Goal: Communication & Community: Ask a question

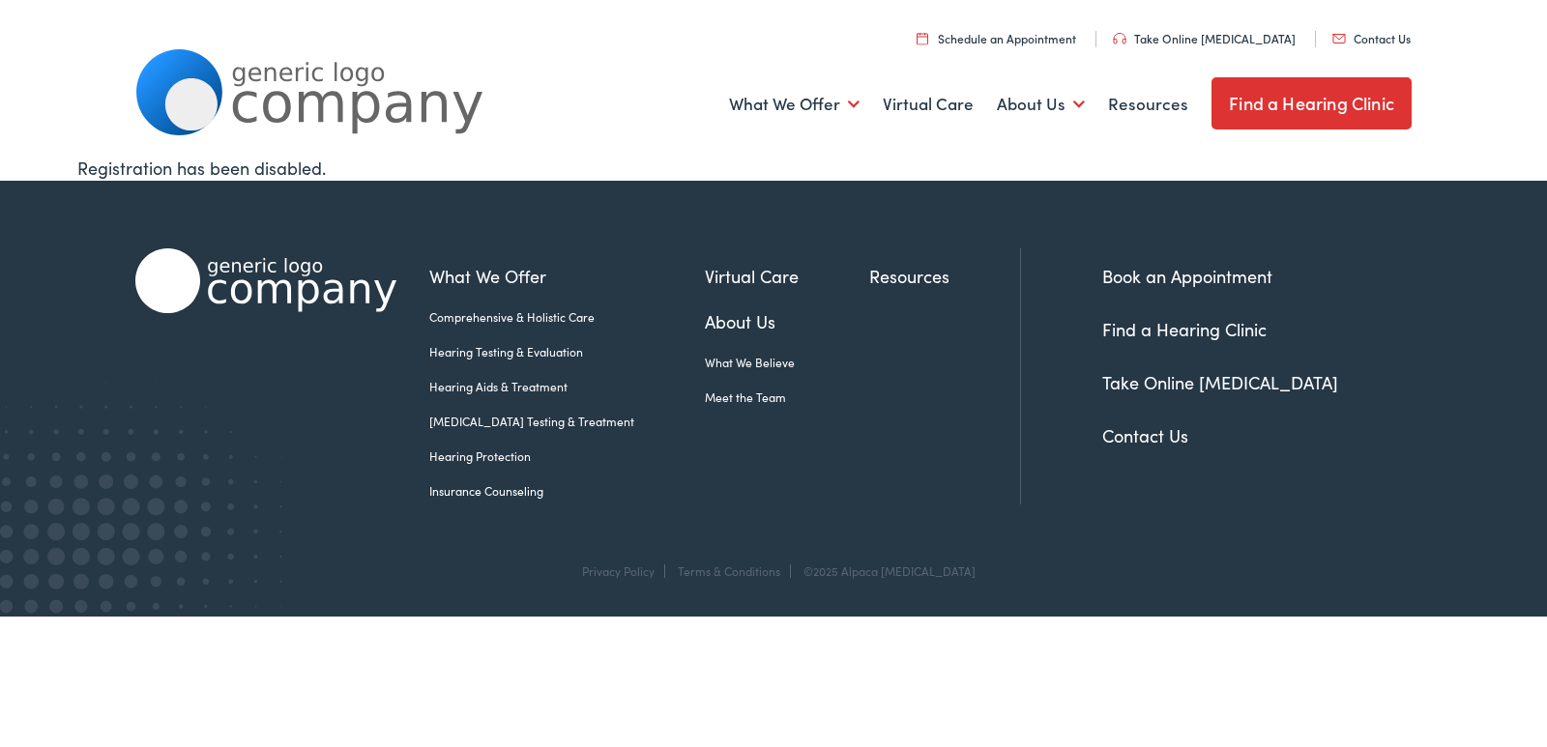
click at [1374, 38] on link "Contact Us" at bounding box center [1371, 38] width 78 height 16
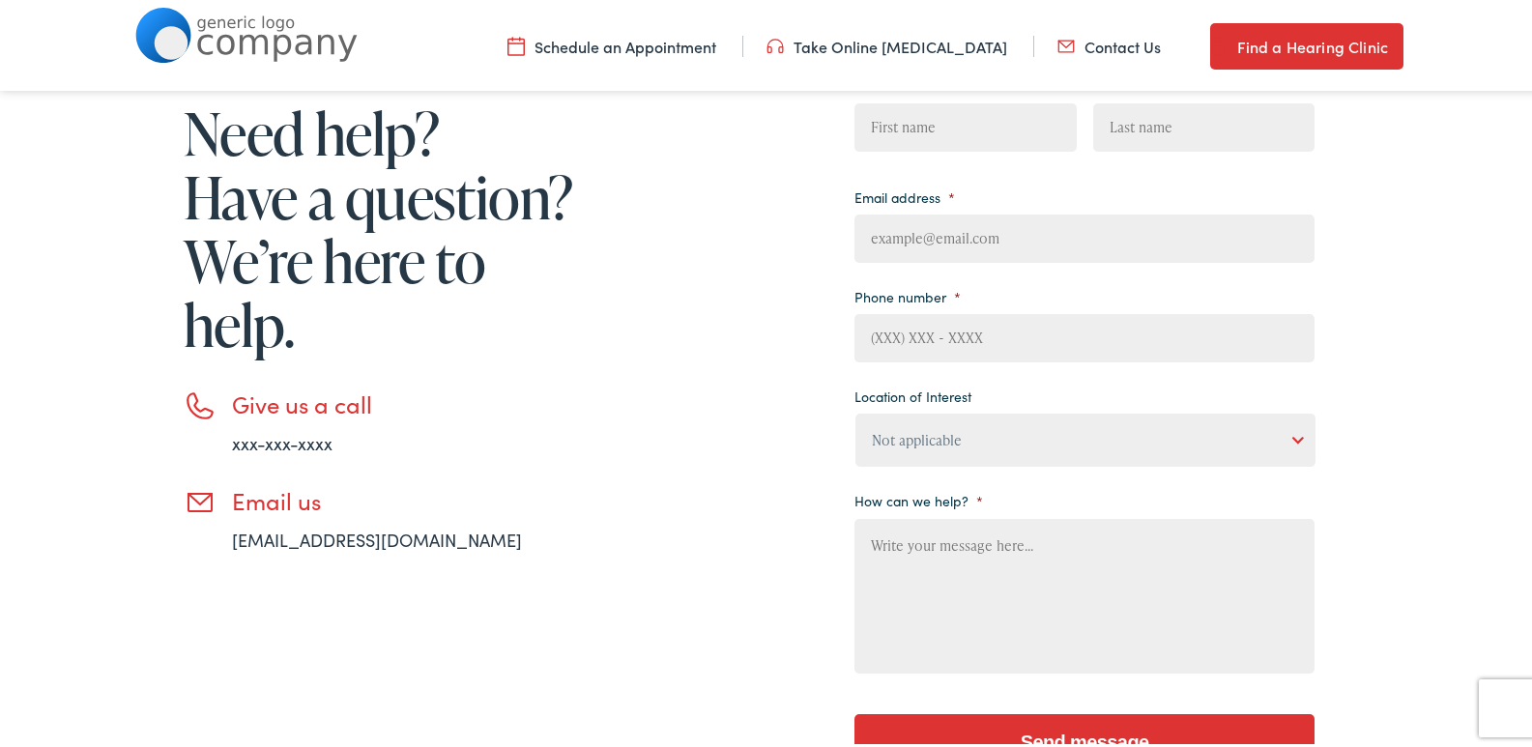
scroll to position [387, 0]
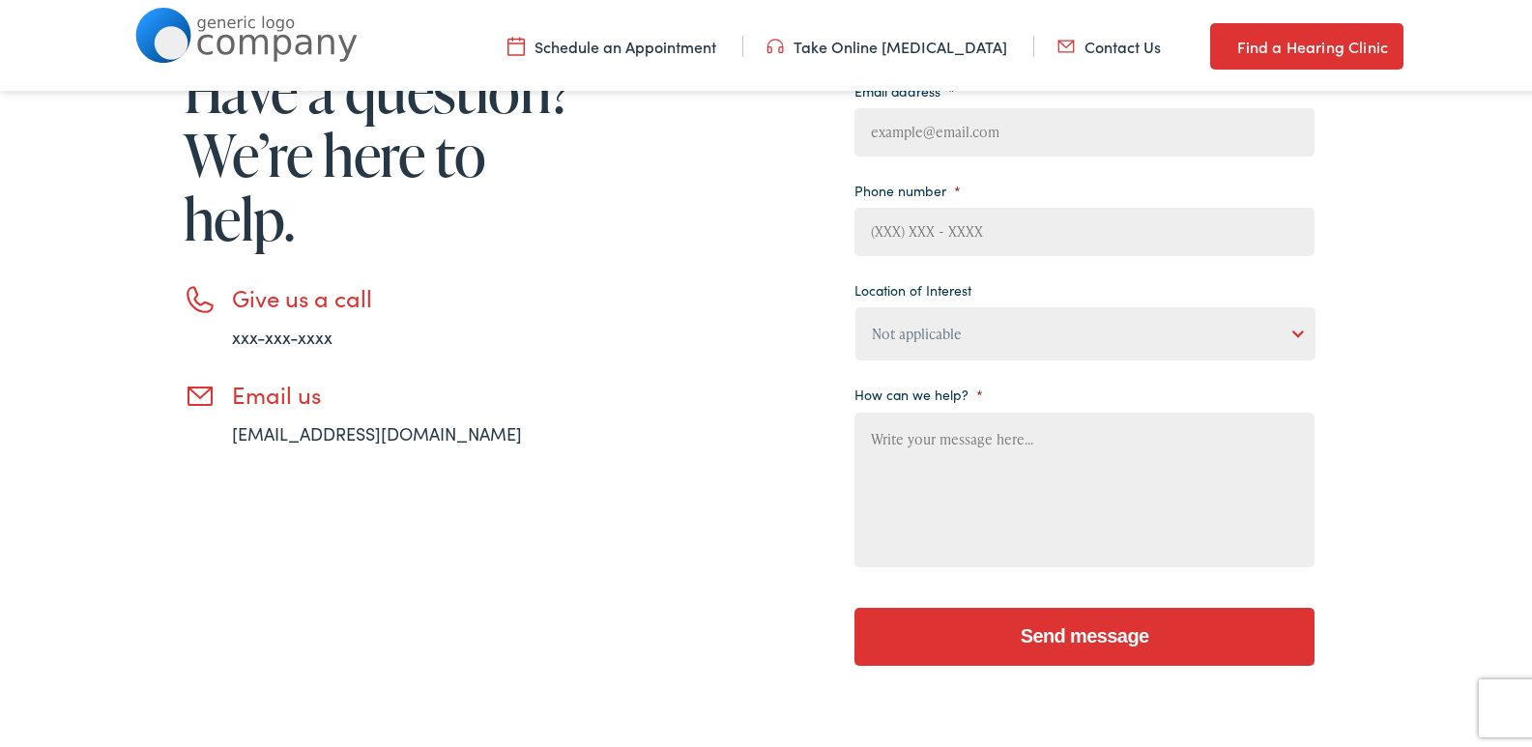
click at [915, 451] on textarea "How can we help? *" at bounding box center [1085, 486] width 460 height 155
paste textarea "I was in the area the other day and wanted to see if you were interested in a n…"
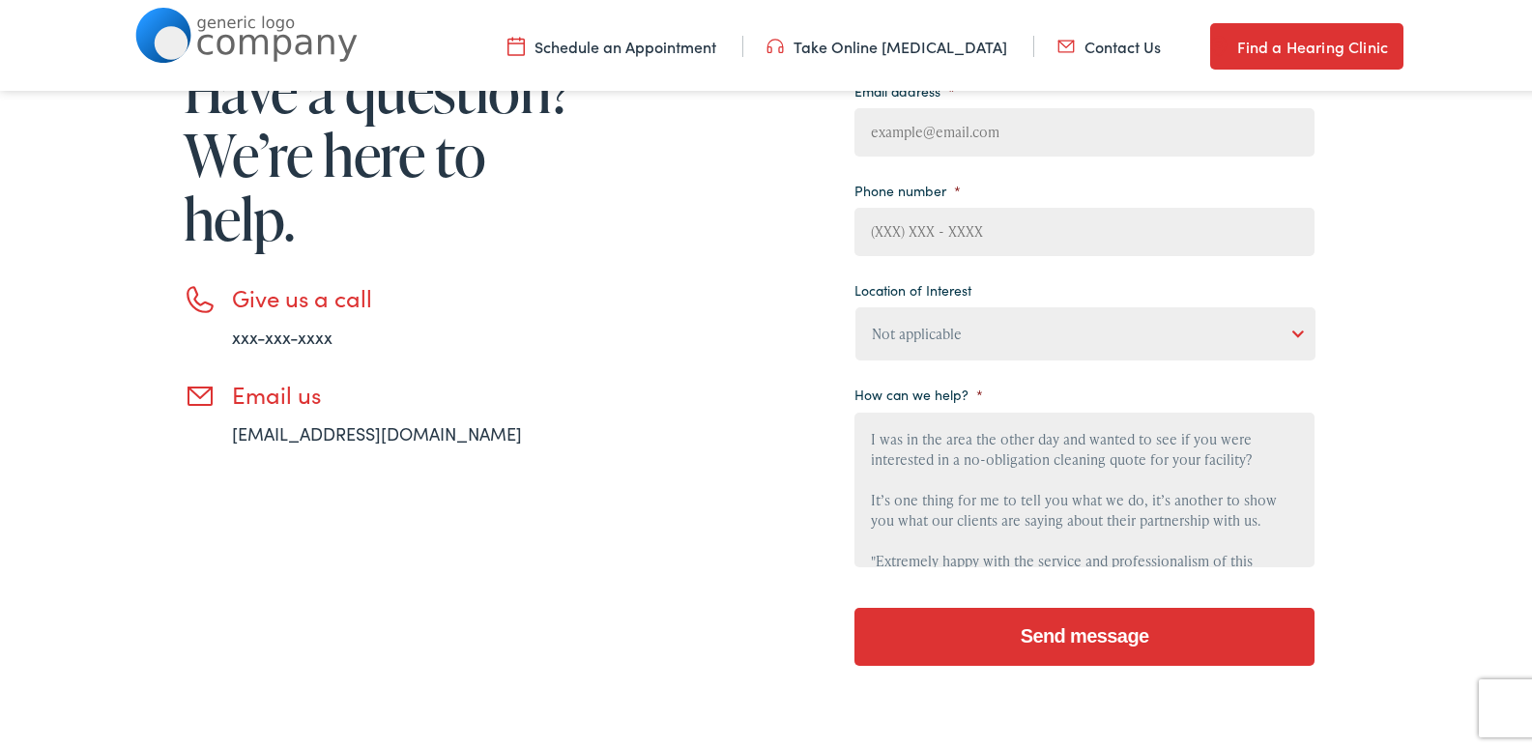
scroll to position [226, 0]
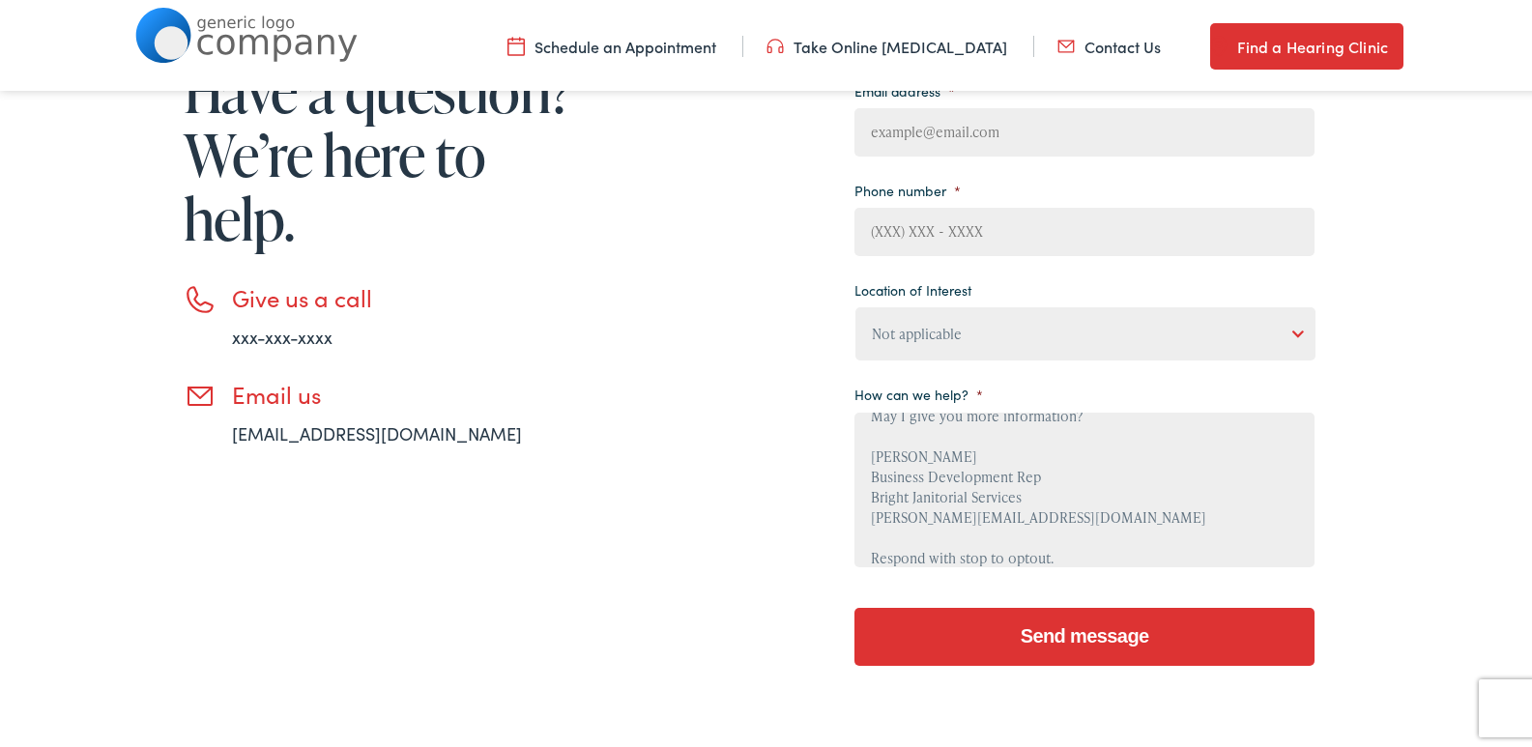
type textarea "I was in the area the other day and wanted to see if you were interested in a n…"
click at [925, 331] on select "Not applicable Estes Audiology, Seguin Estes Audiology, San Antonio Estes Audio…" at bounding box center [1086, 330] width 460 height 53
select select "Estes Audiology, Seguin"
click at [856, 304] on select "Not applicable Estes Audiology, Seguin Estes Audiology, San Antonio Estes Audio…" at bounding box center [1086, 330] width 460 height 53
drag, startPoint x: 944, startPoint y: 237, endPoint x: 955, endPoint y: 250, distance: 17.8
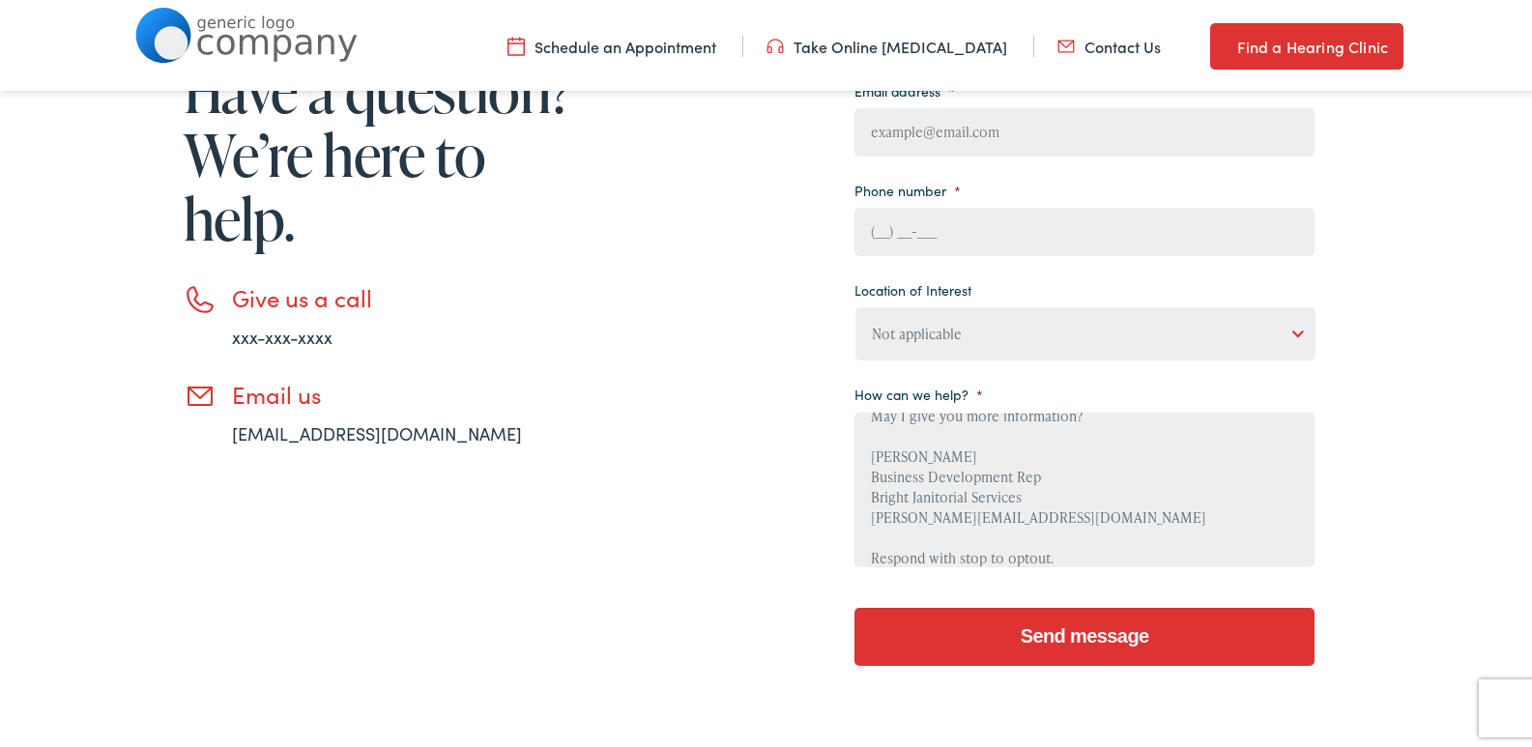
click at [945, 240] on input "(___) ___-____" at bounding box center [1085, 228] width 460 height 48
type input "(610) 298-0234"
type input "Olivia"
type input "Abraham"
type input "olivia@brightjanitorialservices.com"
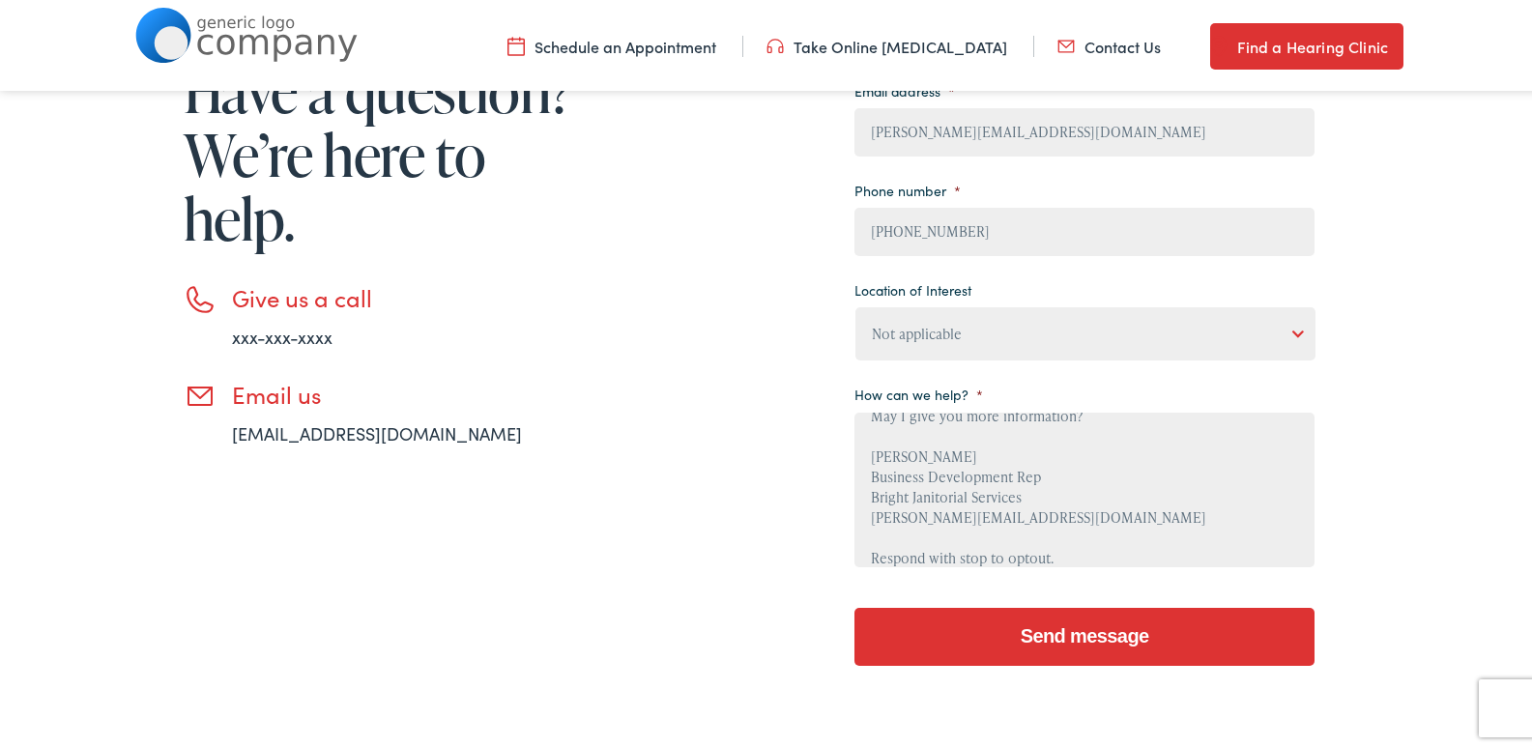
click at [1018, 454] on textarea "I was in the area the other day and wanted to see if you were interested in a n…" at bounding box center [1085, 486] width 460 height 155
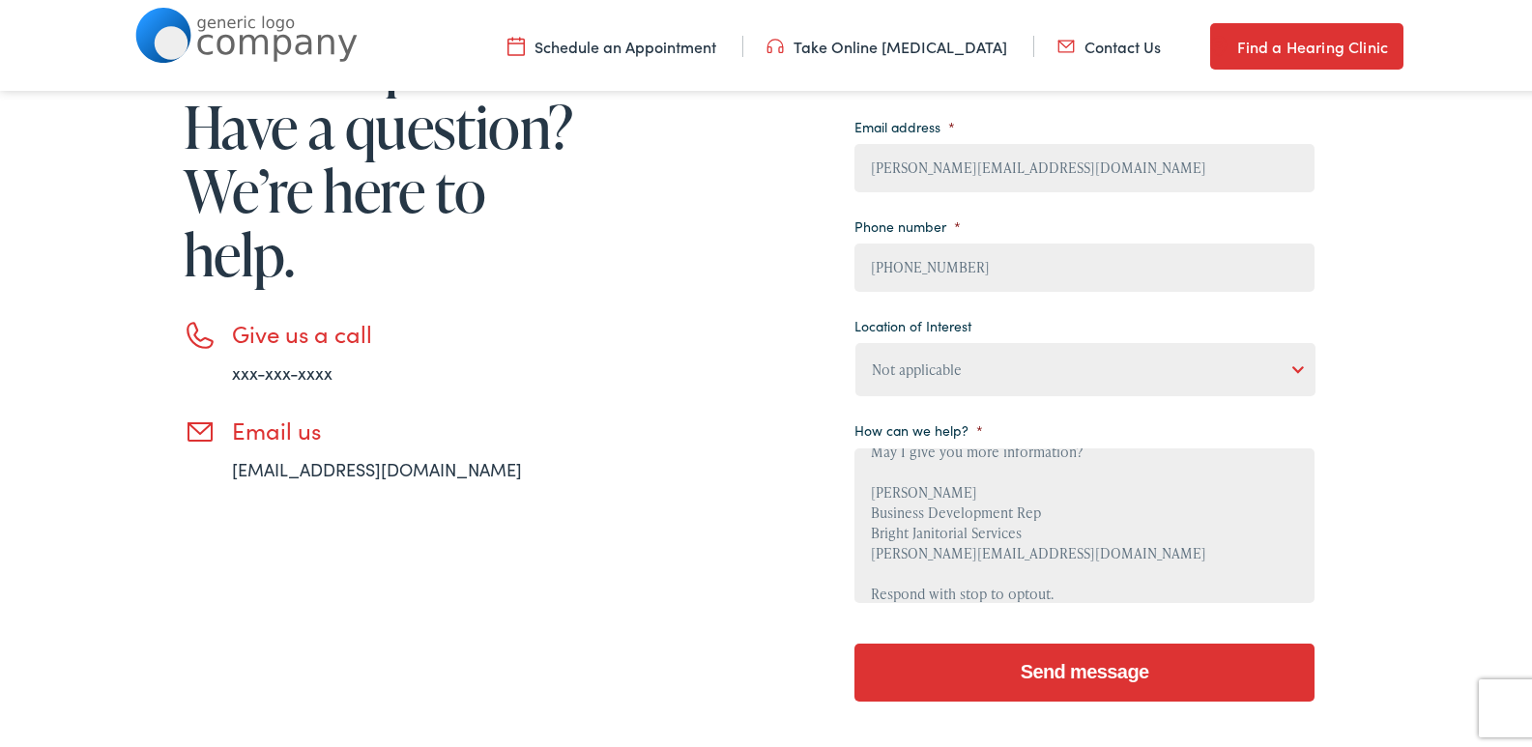
scroll to position [580, 0]
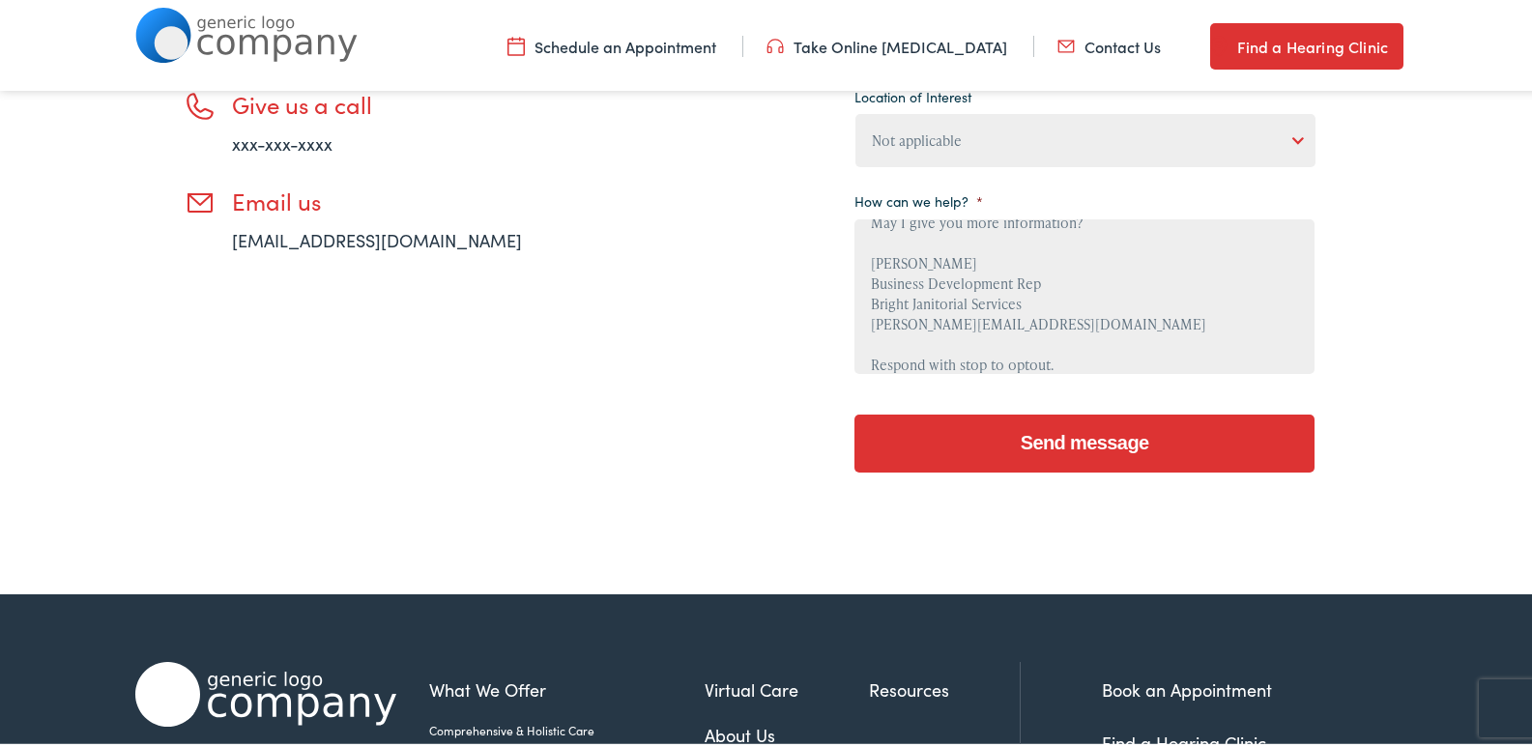
click at [1054, 455] on input "Send message" at bounding box center [1085, 440] width 460 height 58
click at [1014, 320] on textarea "I was in the area the other day and wanted to see if you were interested in a n…" at bounding box center [1085, 293] width 460 height 155
type textarea "I was in the area the other day and wanted to see if you were interested in a n…"
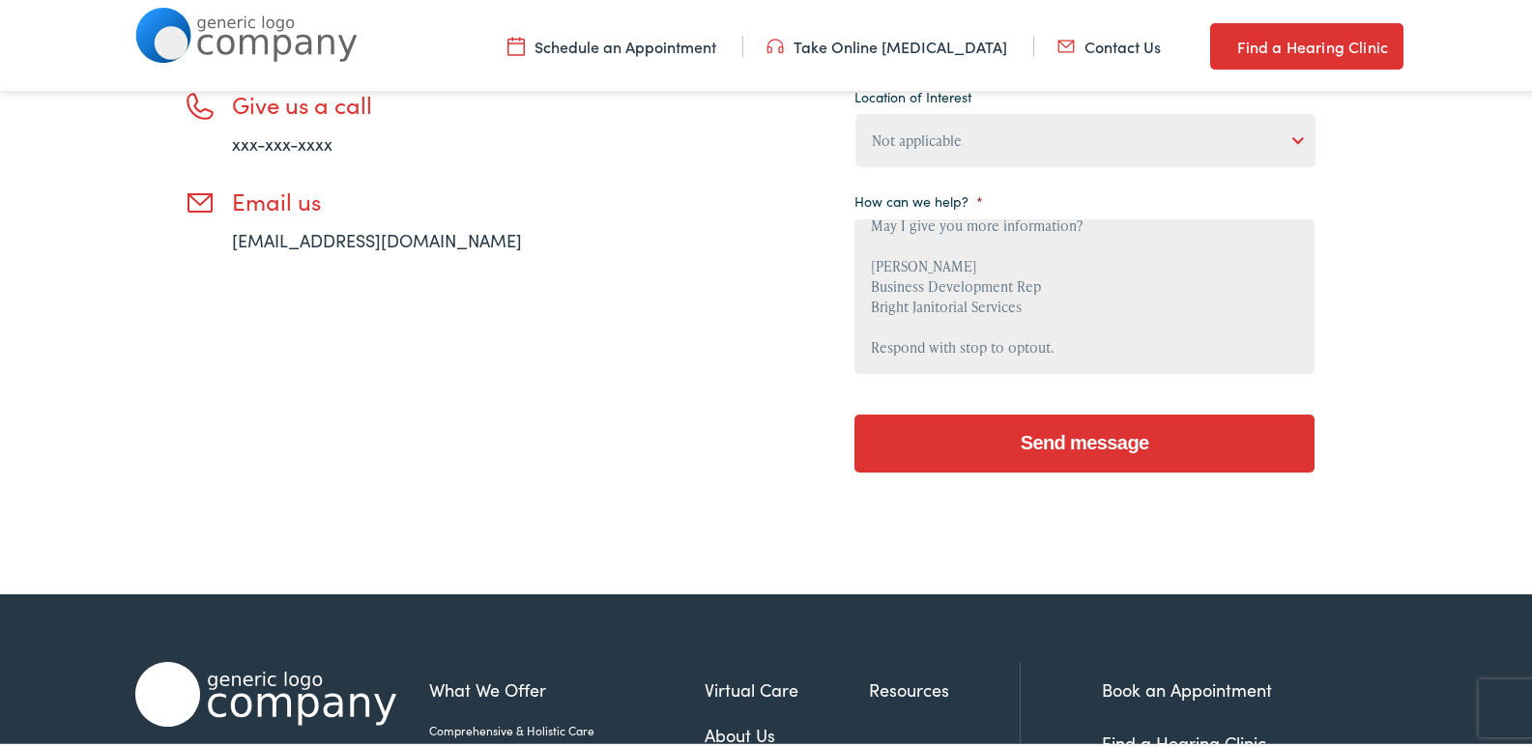
click at [1090, 445] on input "Send message" at bounding box center [1085, 440] width 460 height 58
